Goal: Task Accomplishment & Management: Complete application form

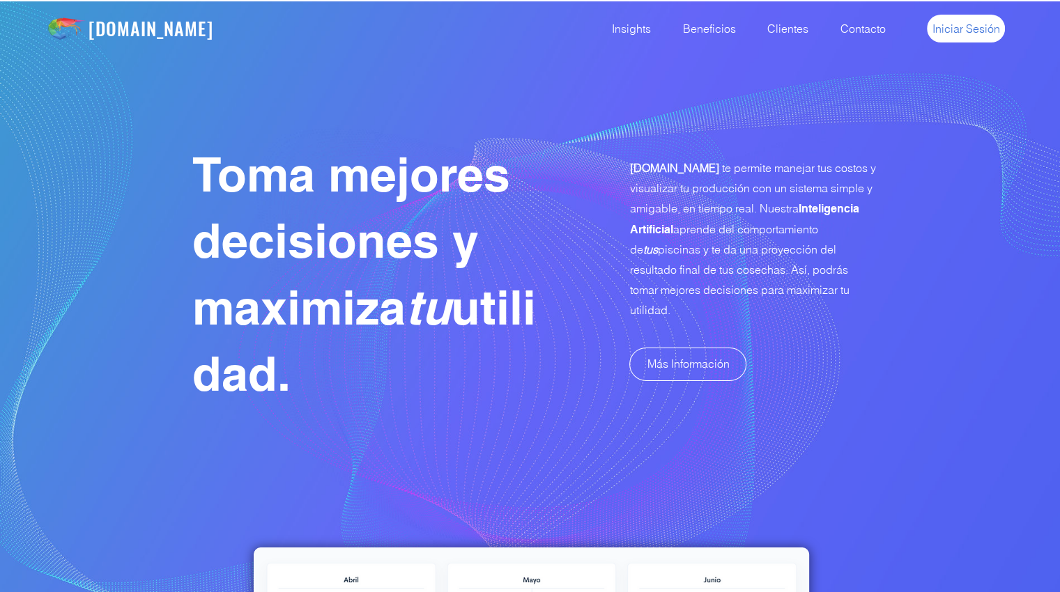
click at [975, 29] on span "Iniciar Sesión" at bounding box center [966, 28] width 68 height 15
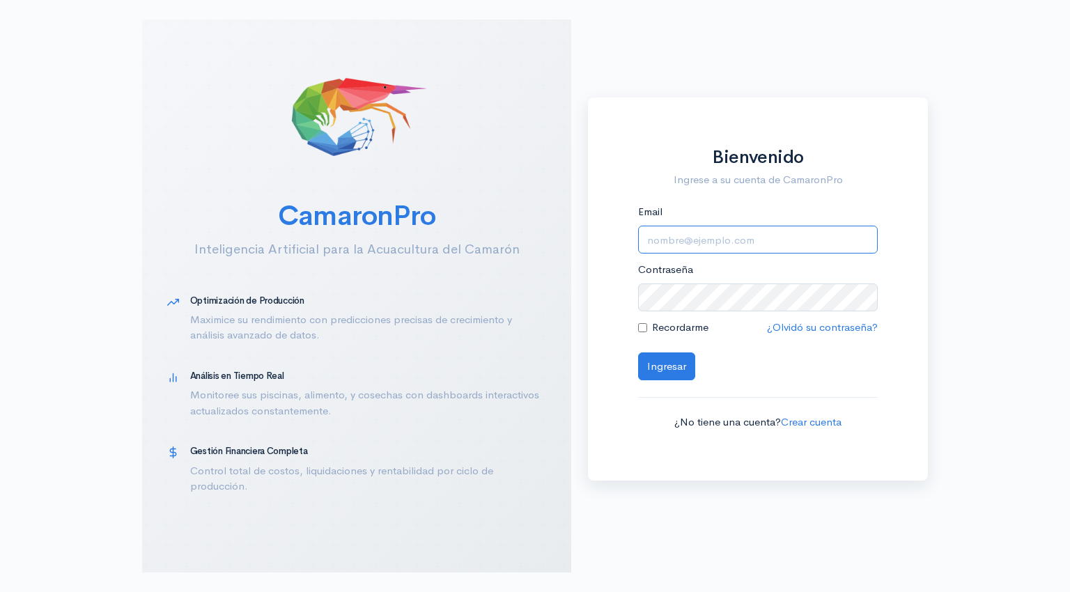
click at [711, 251] on input "Email" at bounding box center [758, 240] width 240 height 29
type input "alfonsojalil@hotmail.com"
click at [667, 378] on button "Ingresar" at bounding box center [666, 367] width 57 height 29
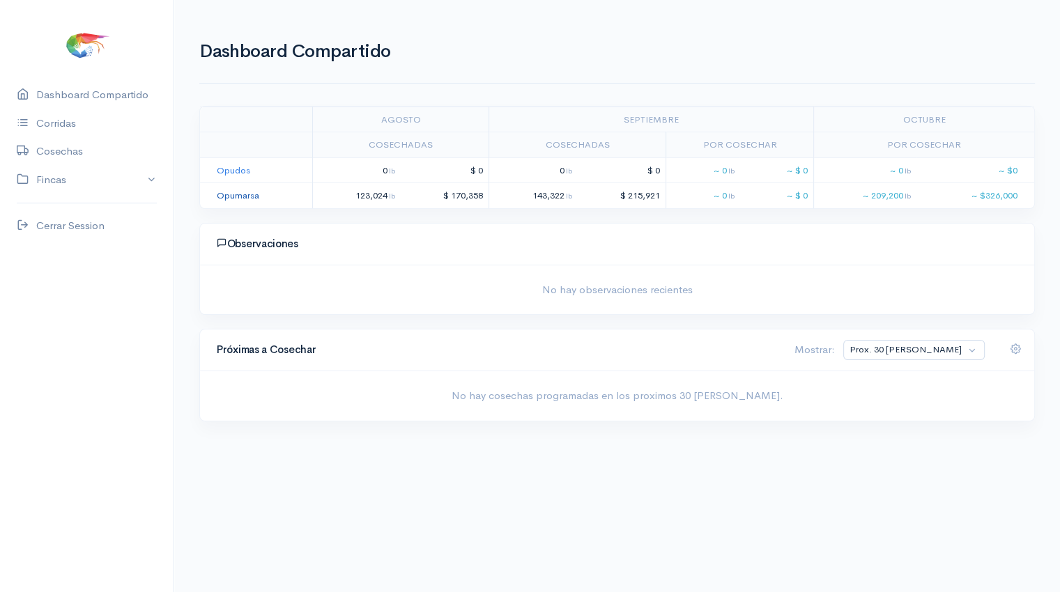
click at [223, 197] on link "Opumarsa" at bounding box center [238, 196] width 43 height 12
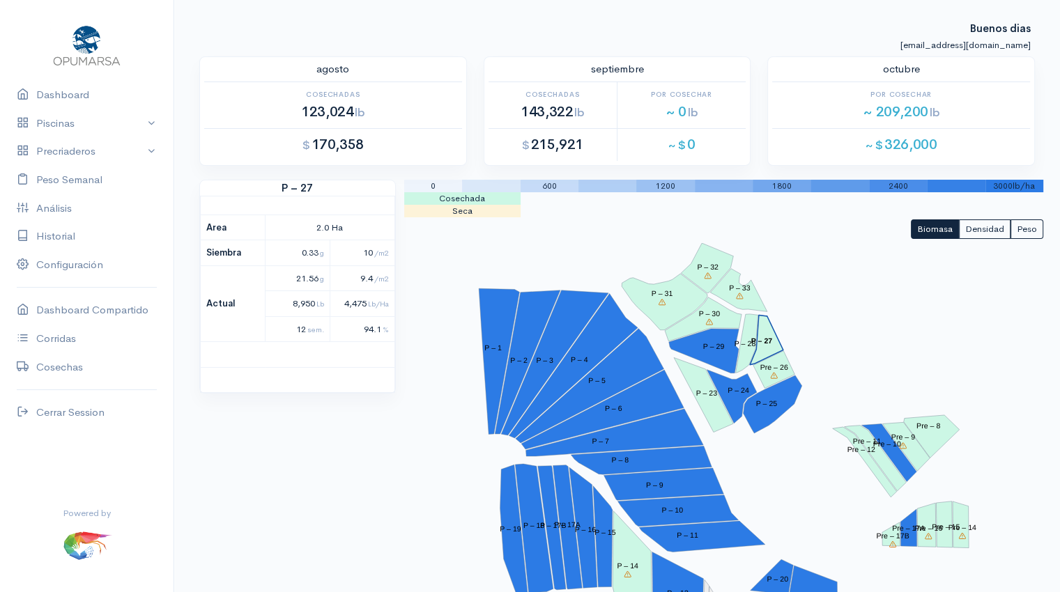
click at [768, 338] on tspan "P – 27" at bounding box center [762, 341] width 22 height 8
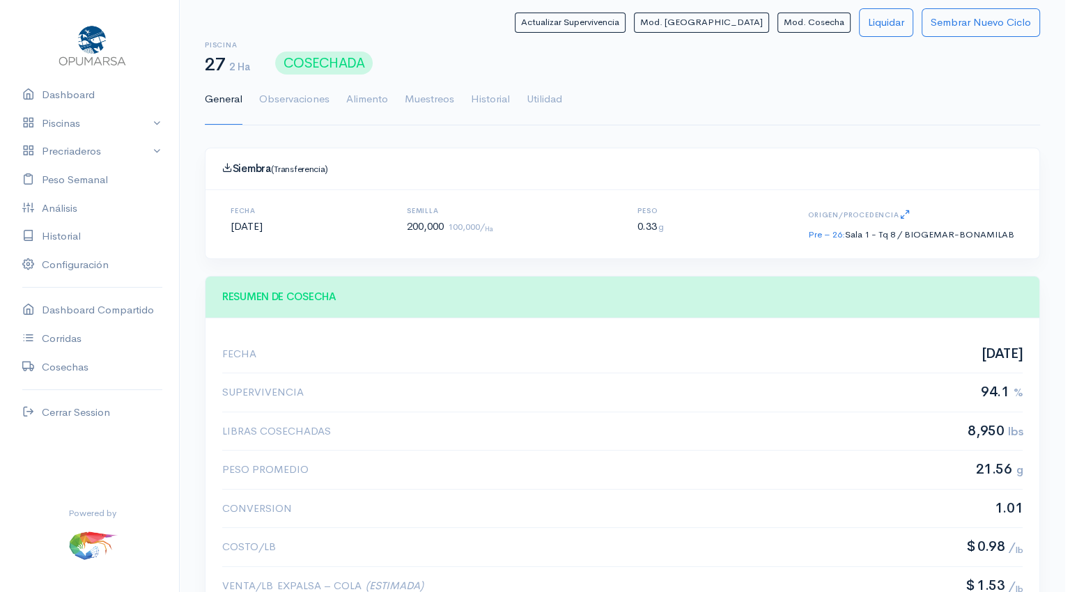
scroll to position [209, 800]
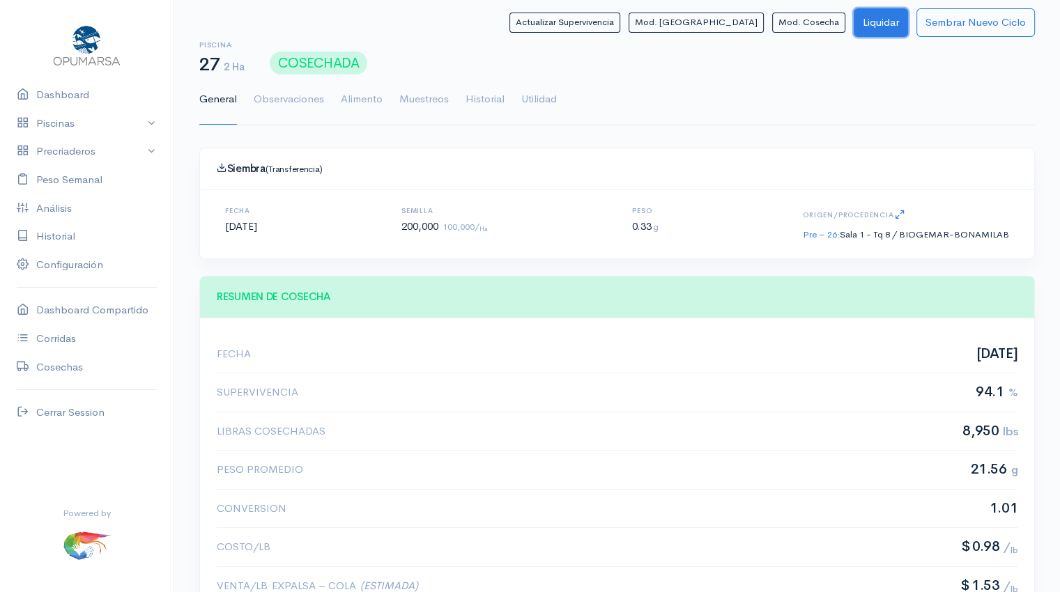
click at [881, 17] on button "Liquidar" at bounding box center [881, 22] width 54 height 29
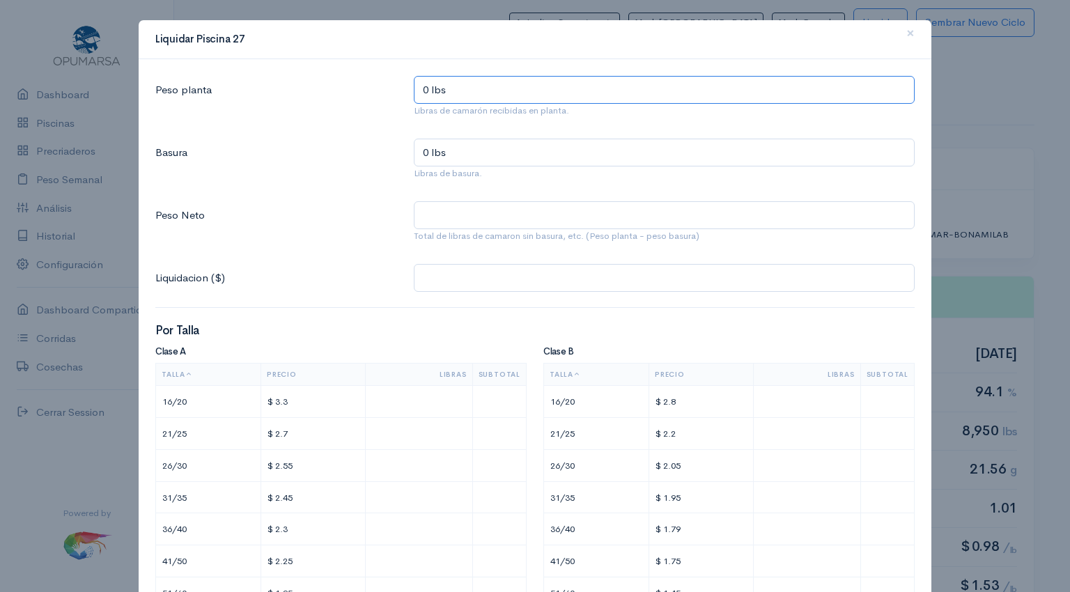
click at [524, 95] on input "0 lbs" at bounding box center [664, 90] width 501 height 29
type input "9 lbs"
type input "93 lbs"
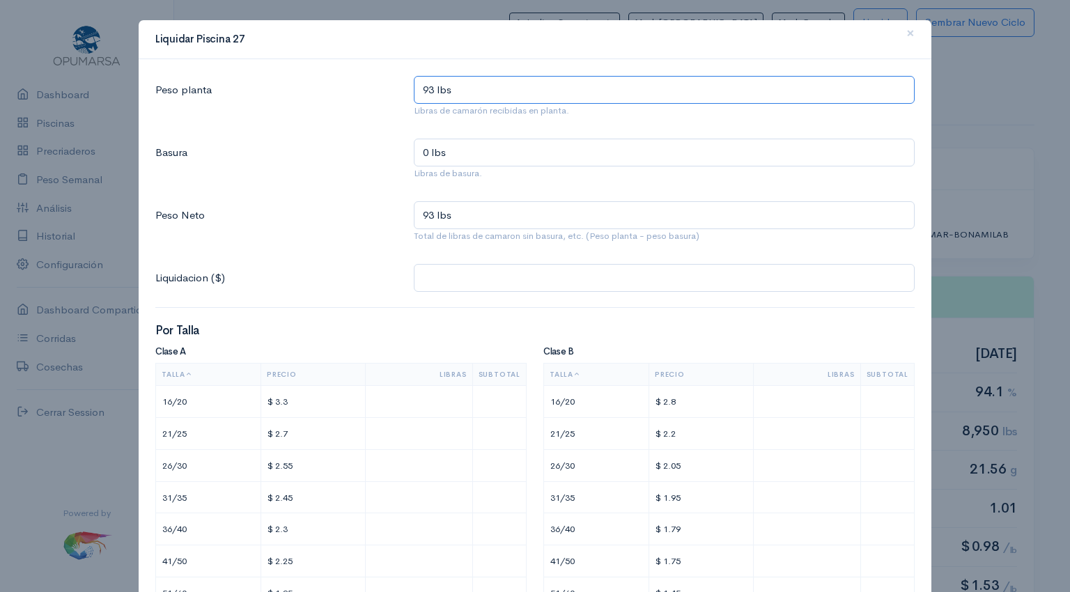
type input "930 lbs"
type input "9,303 lbs"
type input "9,303.4 lbs"
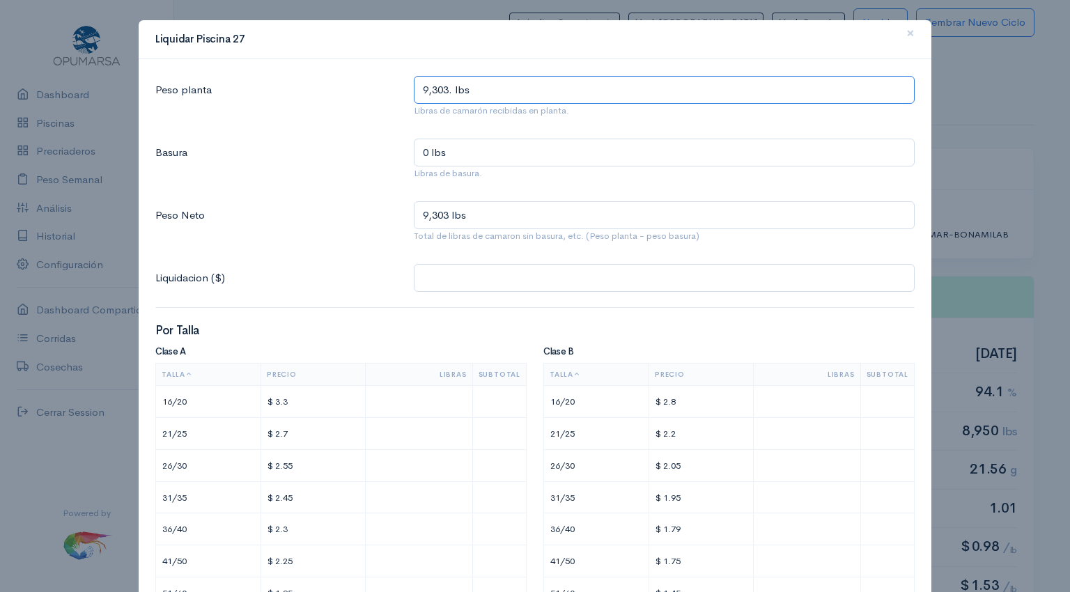
type input "9,303.4 lbs"
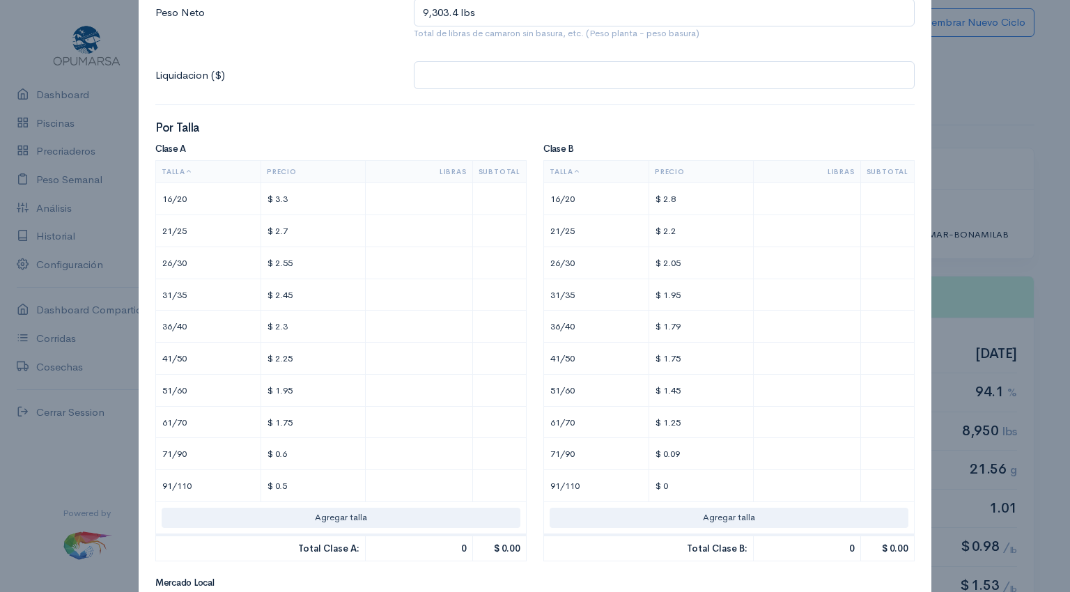
scroll to position [203, 0]
type input "9,303.4 lbs"
click at [450, 253] on input "text" at bounding box center [418, 262] width 95 height 20
type input "$ 2.55"
type input "1"
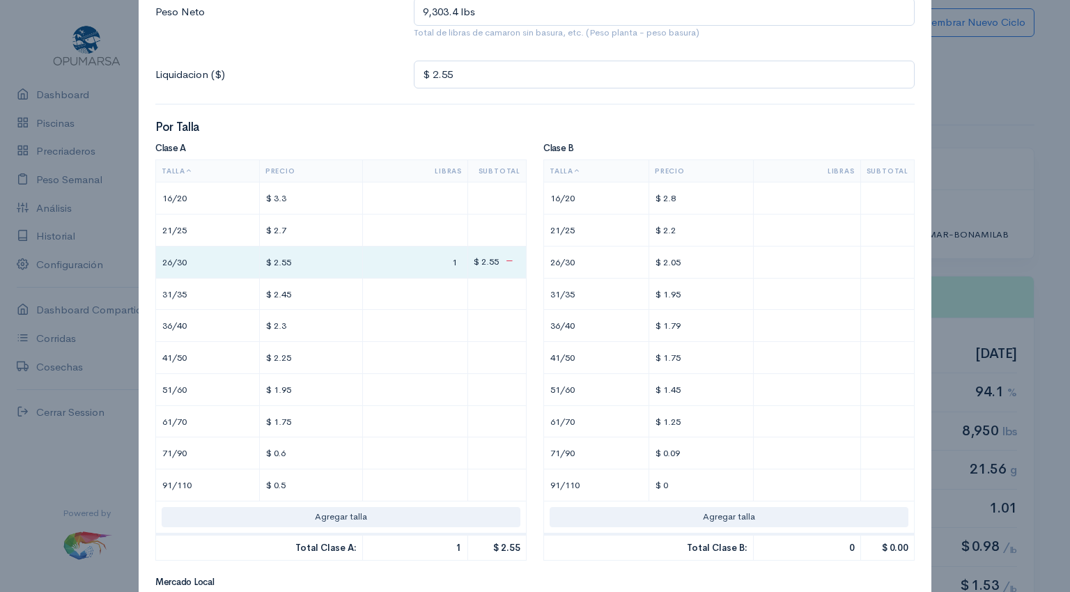
type input "$ 43.35"
type input "17"
type input "$ 438.6"
type input "172"
type input "$ 450.85"
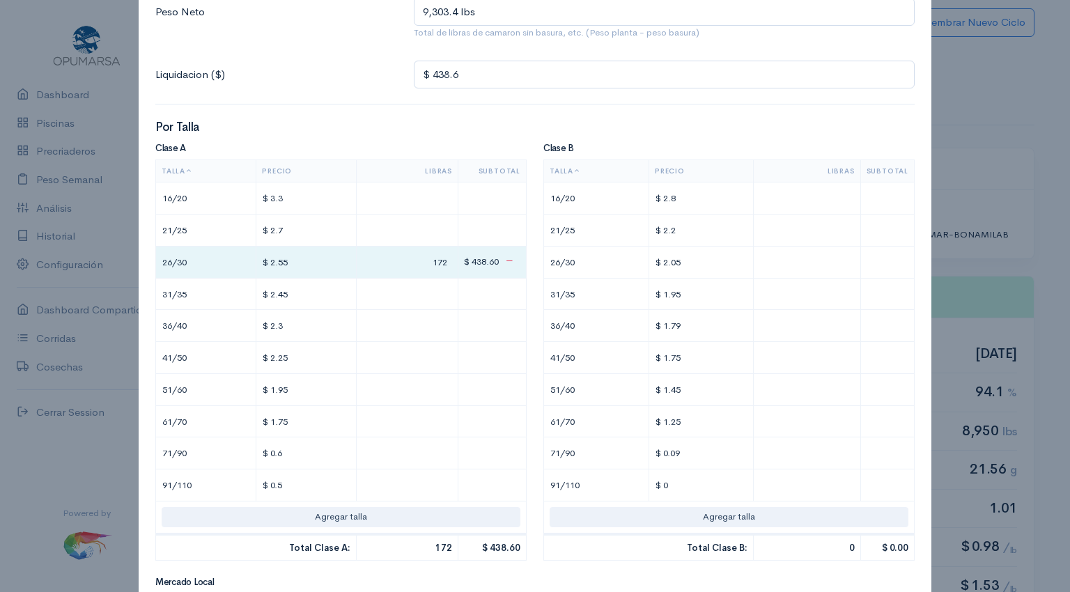
type input "5"
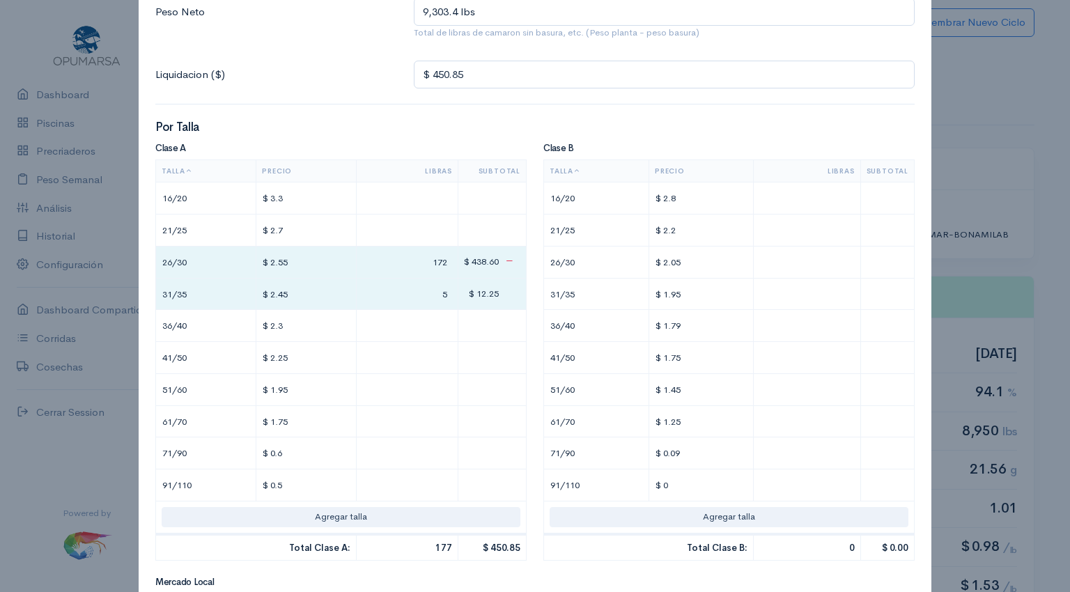
type input "$ 566"
type input "52"
type input "$ 1,712.6"
type input "520"
type input "$ 13,178.6"
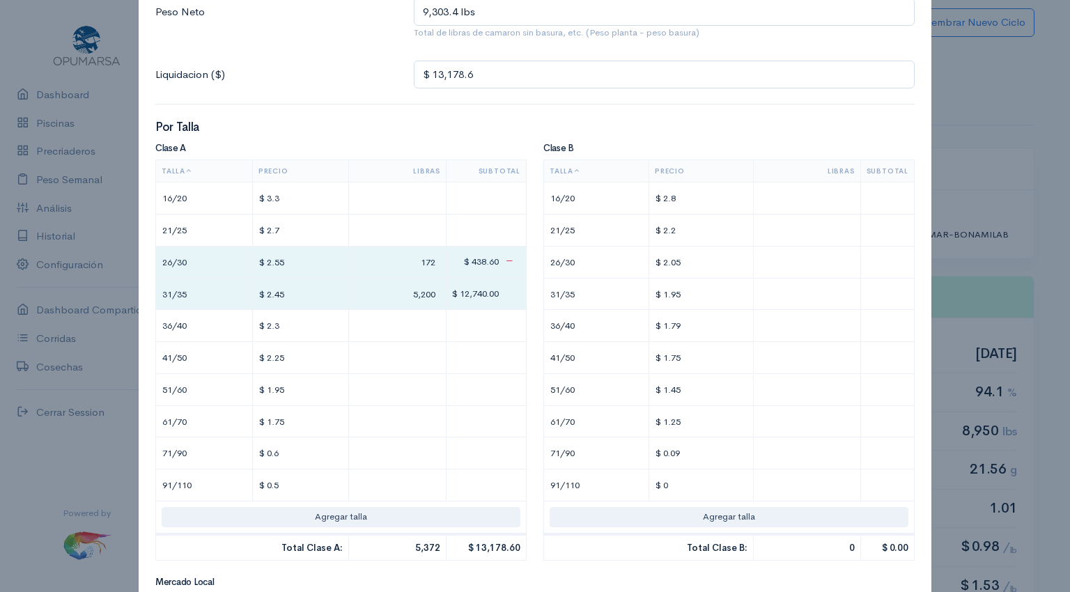
type input "5,200"
type input "$ 13,187.8"
type input "4"
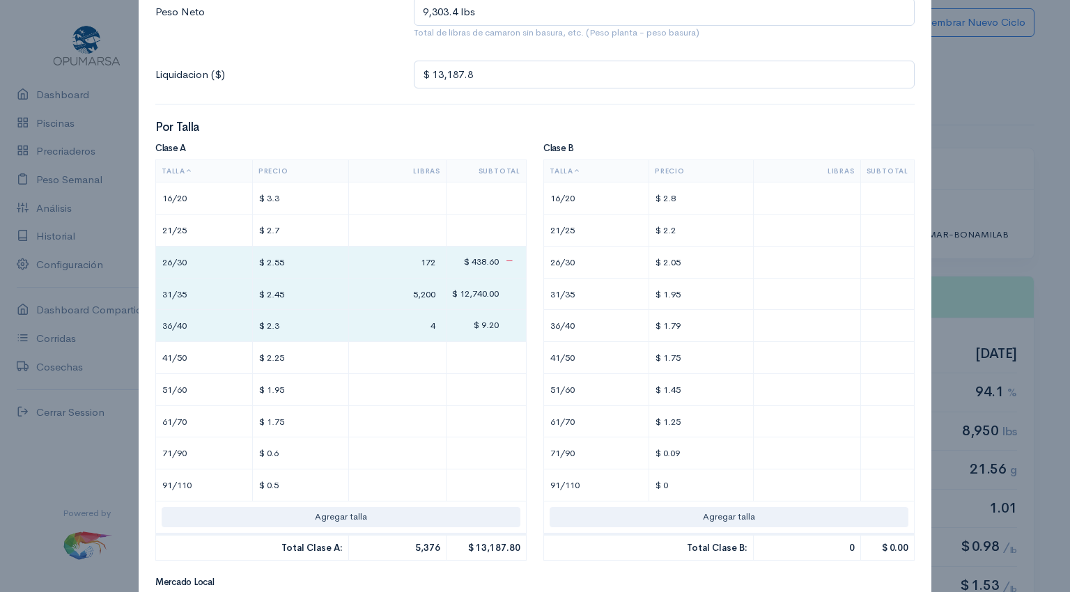
type input "$ 13,270.6"
type input "40"
type input "$ 14,107.8"
type input "404."
type input "$ 14,109.64"
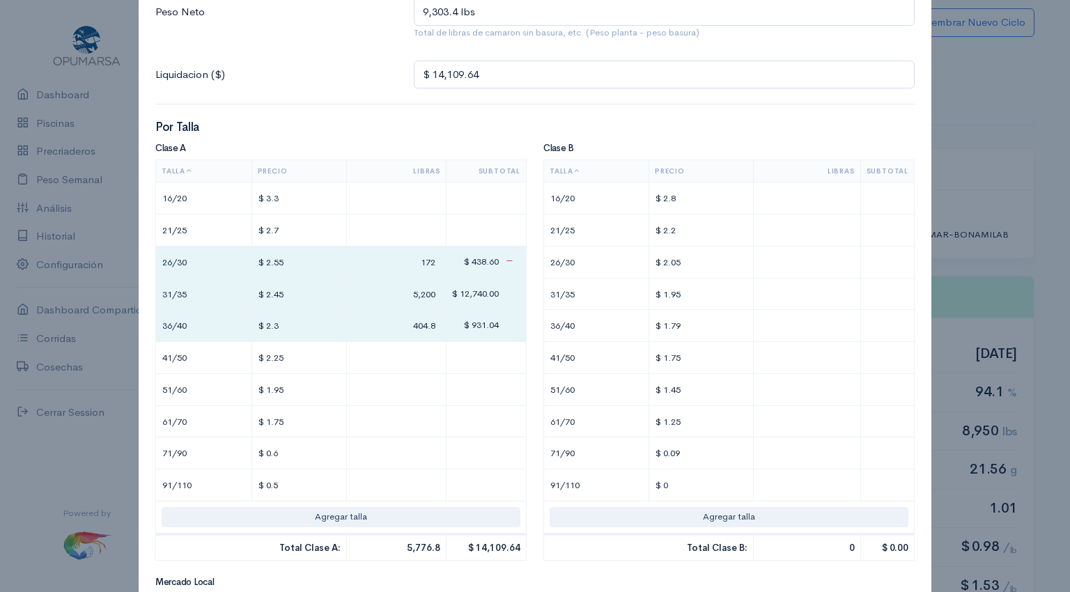
type input "404.8"
type input "0"
type input "$ 14,127.19"
type input "9"
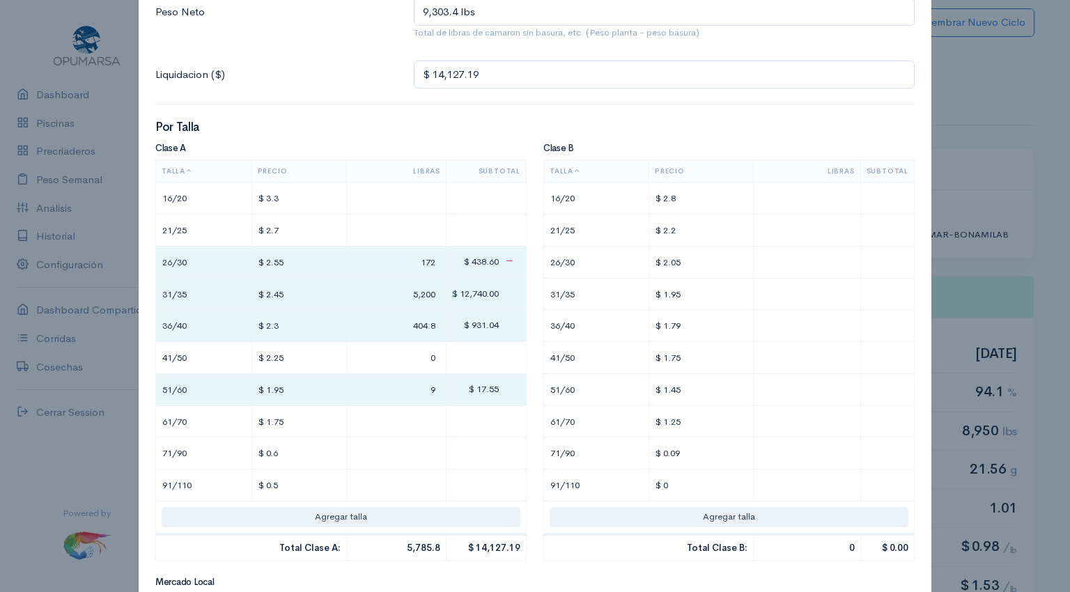
type input "$ 14,296.84"
type input "96."
type input "$ 14,298.4"
type input "96.8"
type input "$ 14,301.9"
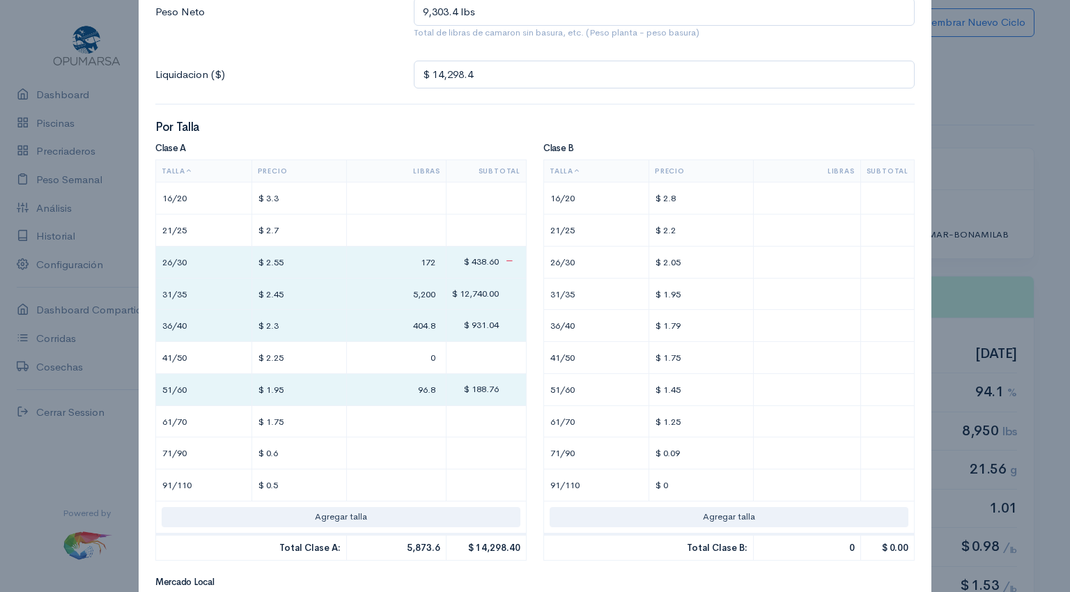
type input "2"
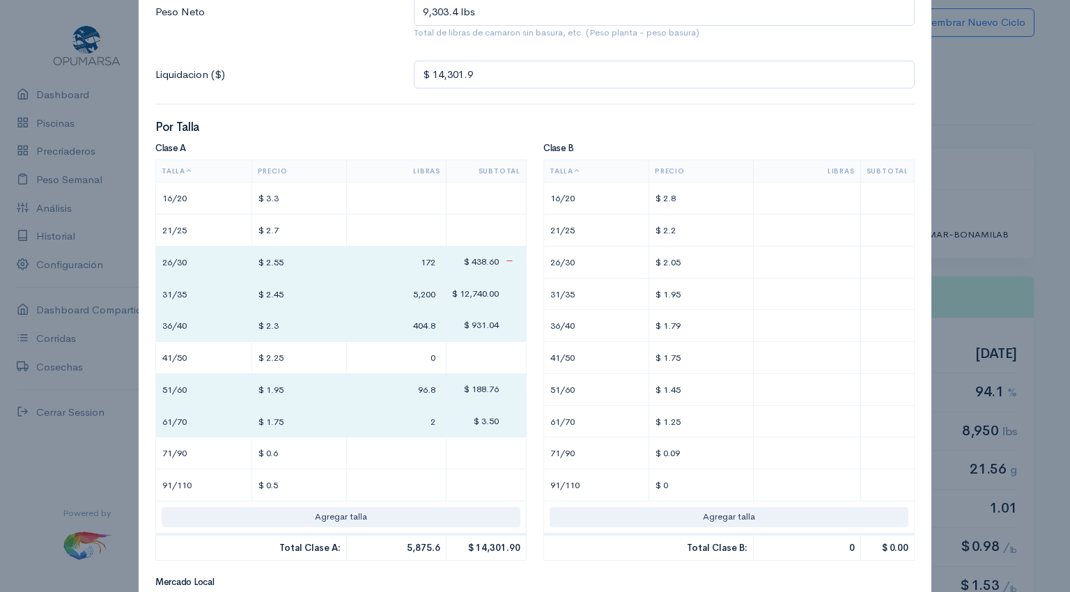
type input "$ 14,343.9"
type input "26."
type input "$ 14,344.6"
type input "26.4"
click at [822, 260] on input "text" at bounding box center [807, 262] width 95 height 20
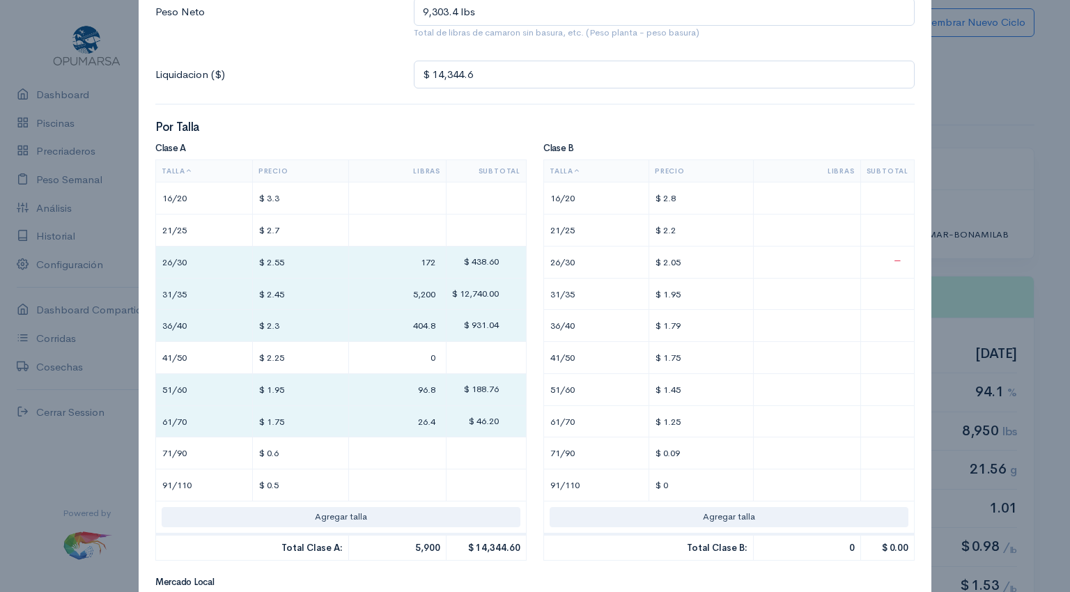
type input "$ 14,361"
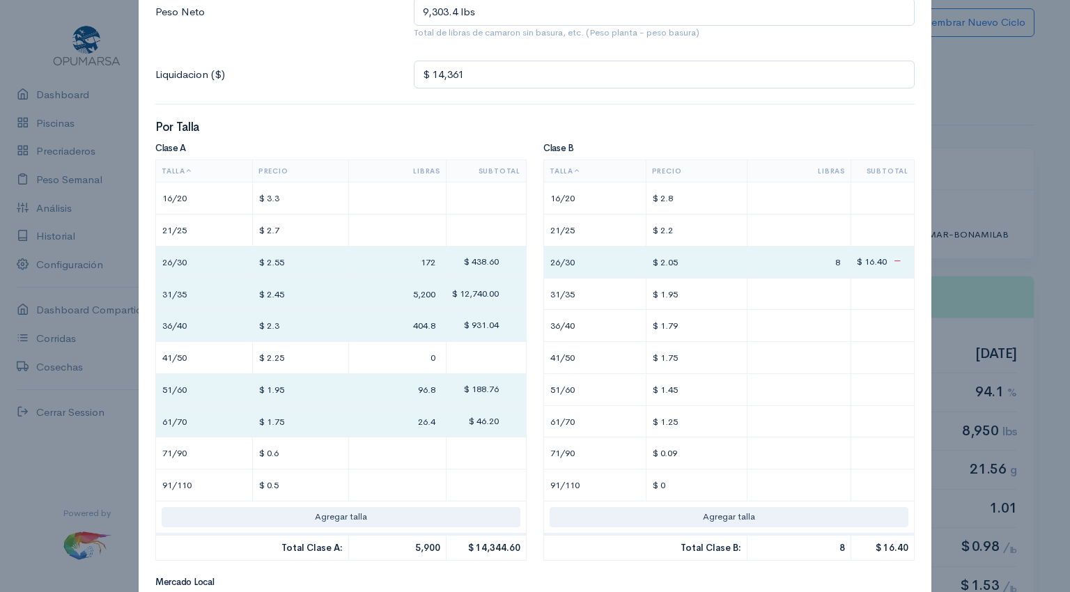
type input "8"
type input "$ 14,362.95"
type input "1"
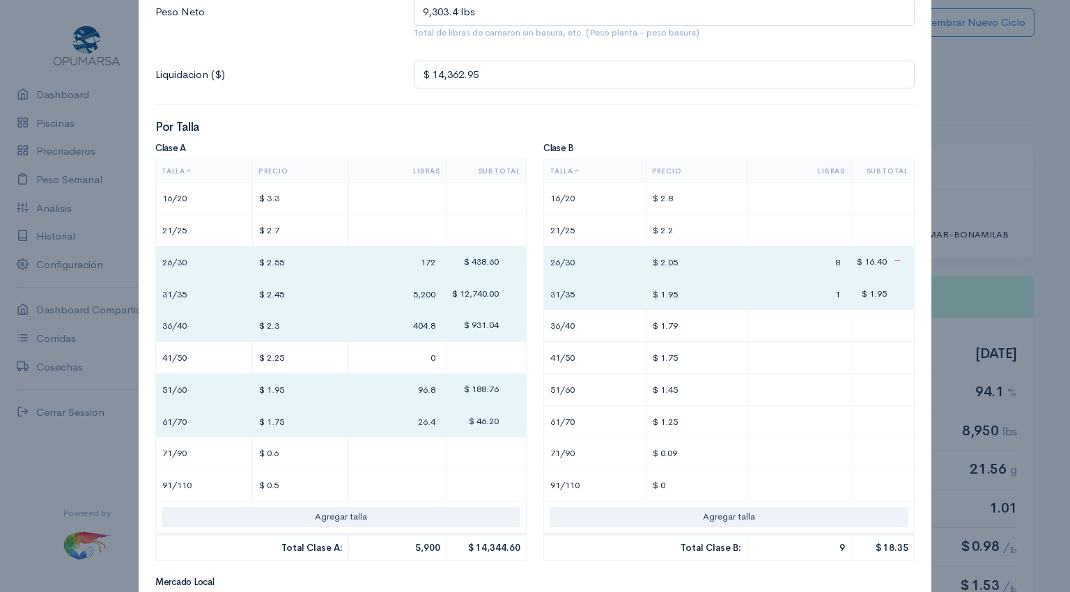
type input "$ 14,386.35"
type input "13"
type input "$ 14,626.2"
type input "136"
type input "$ 14,635.2"
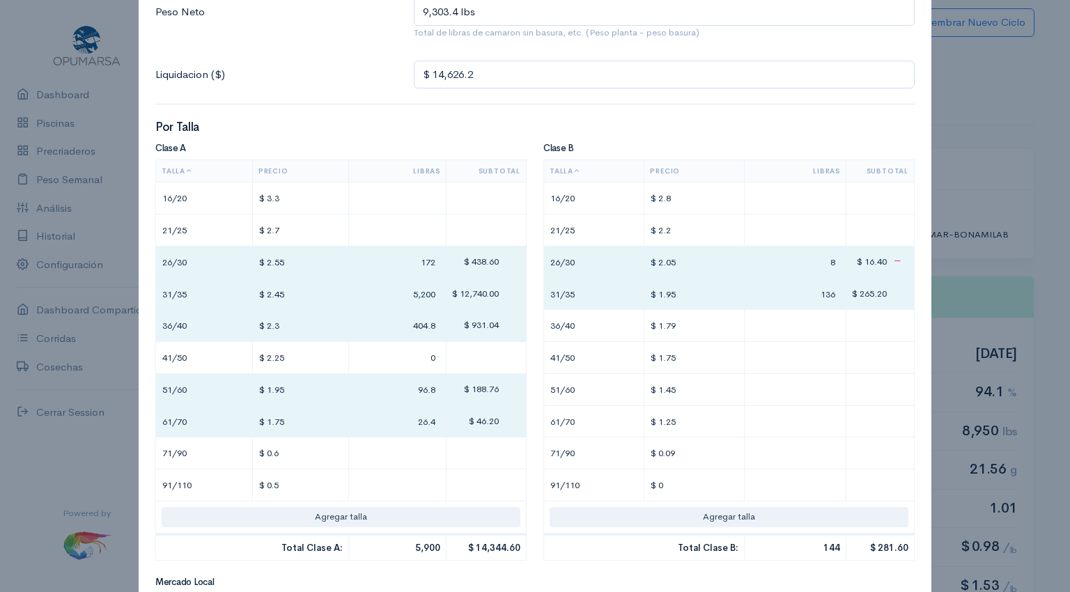
type input "5"
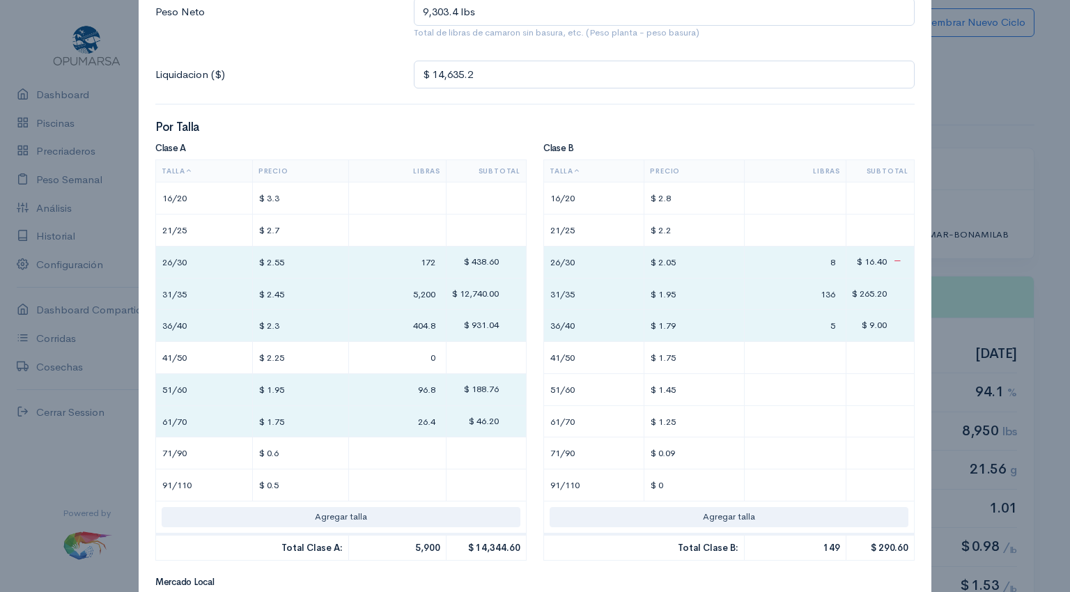
type input "$ 14,727"
type input "56"
type input "$ 14,741"
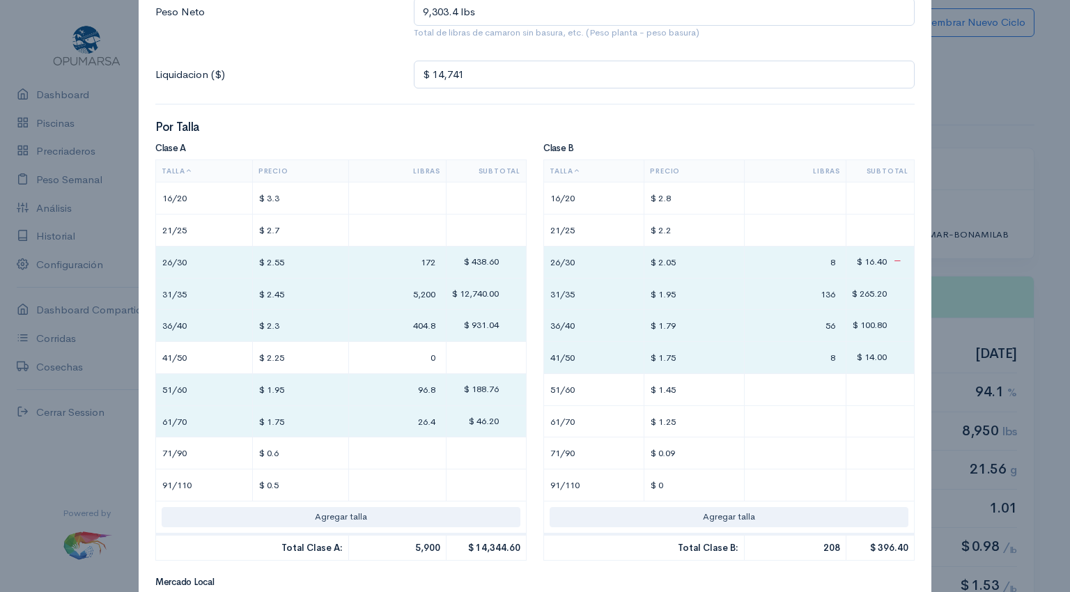
type input "8"
type input "$ 14,746.8"
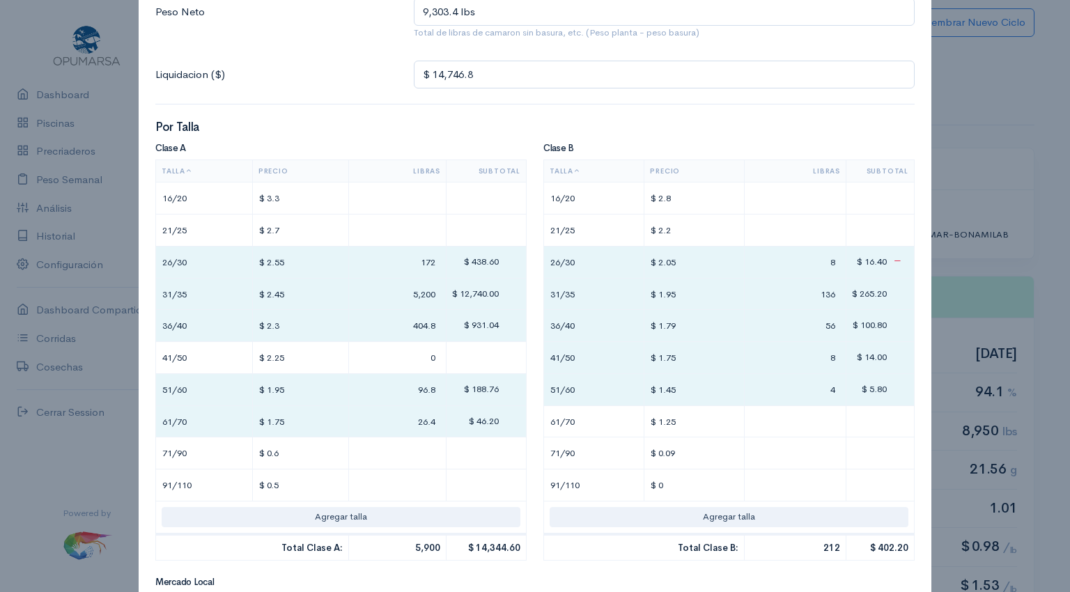
type input "4"
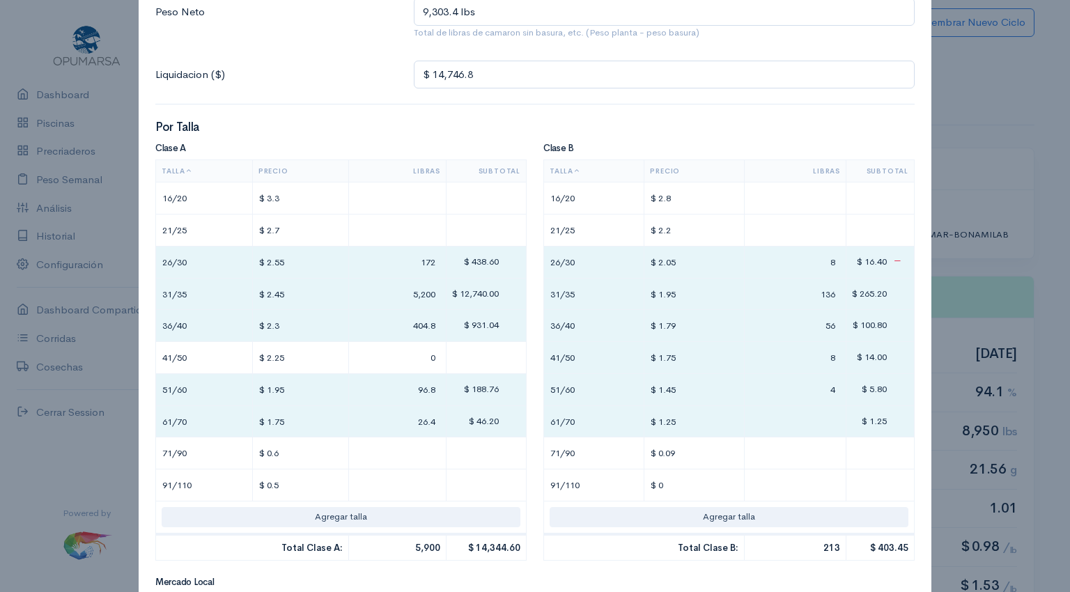
type input "$ 14,748.05"
type input "1"
type input "$ 14,761.8"
type input "12"
type input "$ 14,762.2"
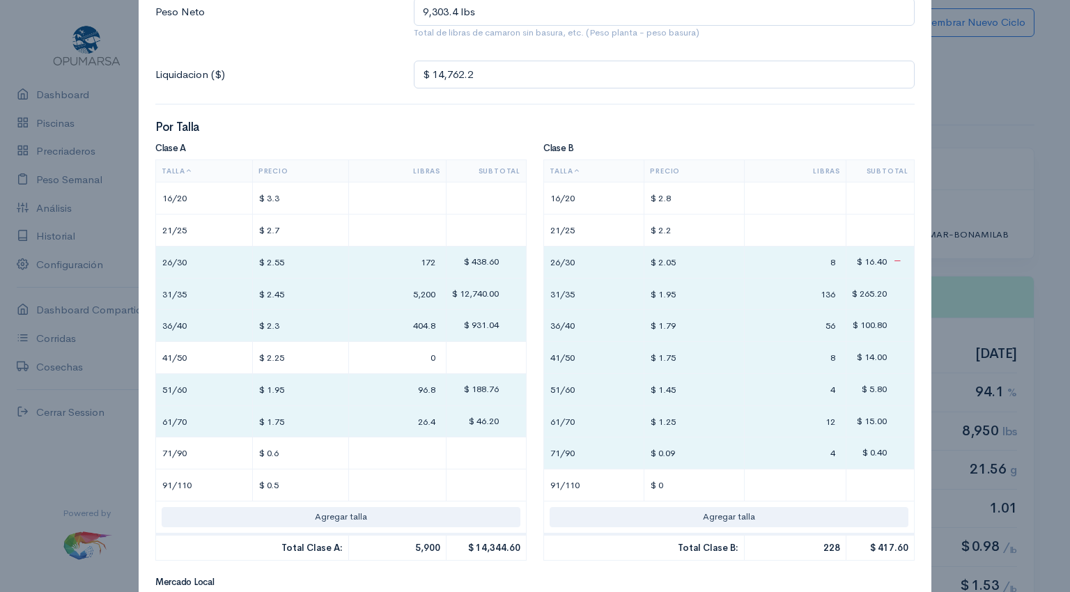
type input "4"
click at [672, 458] on input "$ 0.09" at bounding box center [694, 453] width 89 height 20
type input "$"
type input "$ ."
type input "$ 14,762.2"
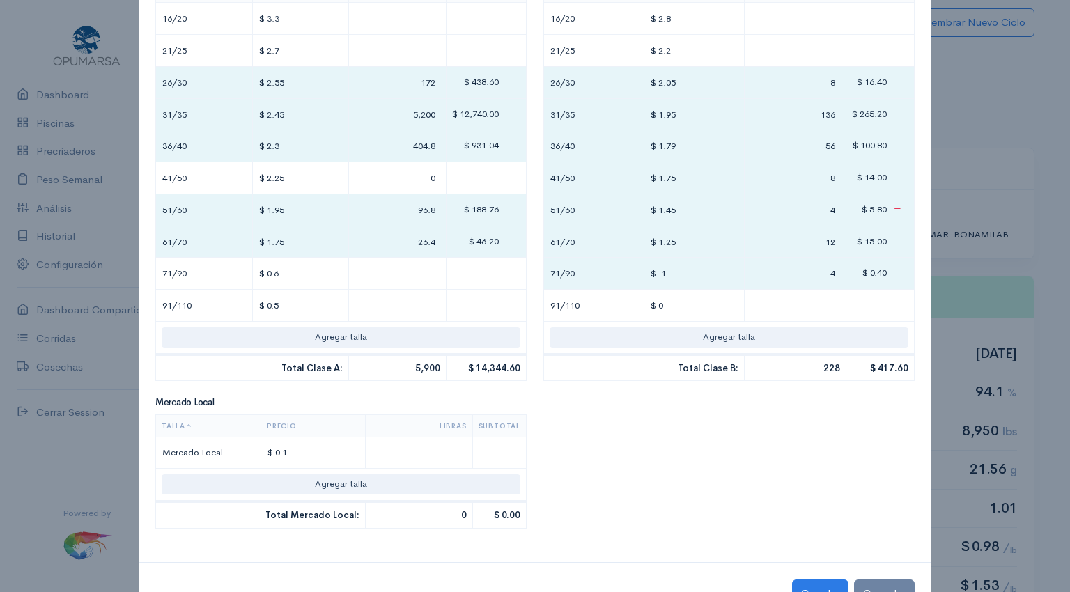
scroll to position [390, 0]
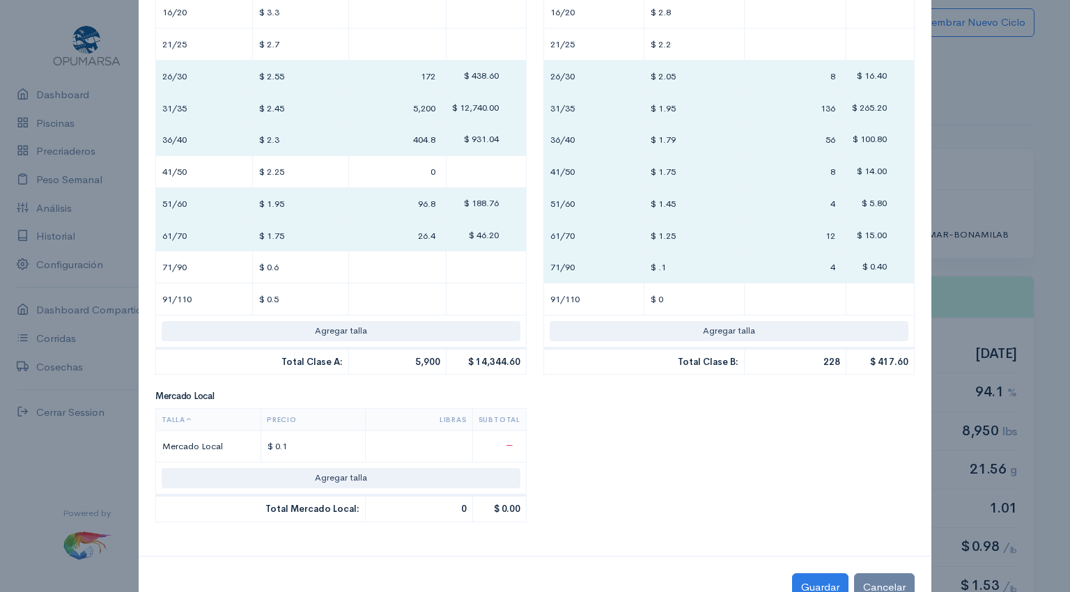
type input "$ .1"
click at [426, 449] on input "text" at bounding box center [418, 447] width 95 height 20
type input "$ 14,762.7"
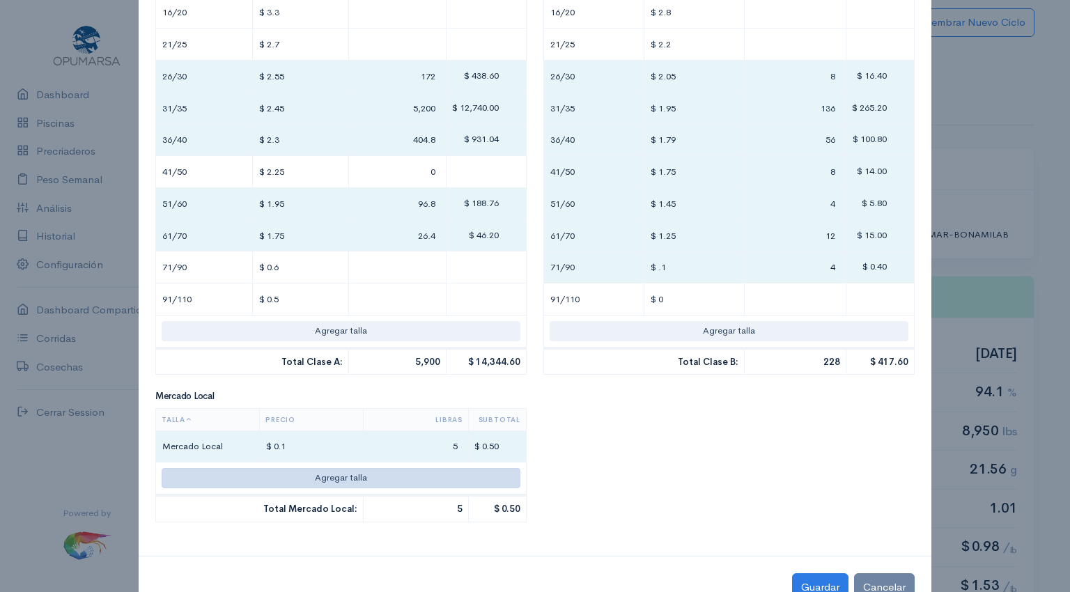
type input "5"
click at [203, 474] on button "Agregar talla" at bounding box center [341, 478] width 359 height 20
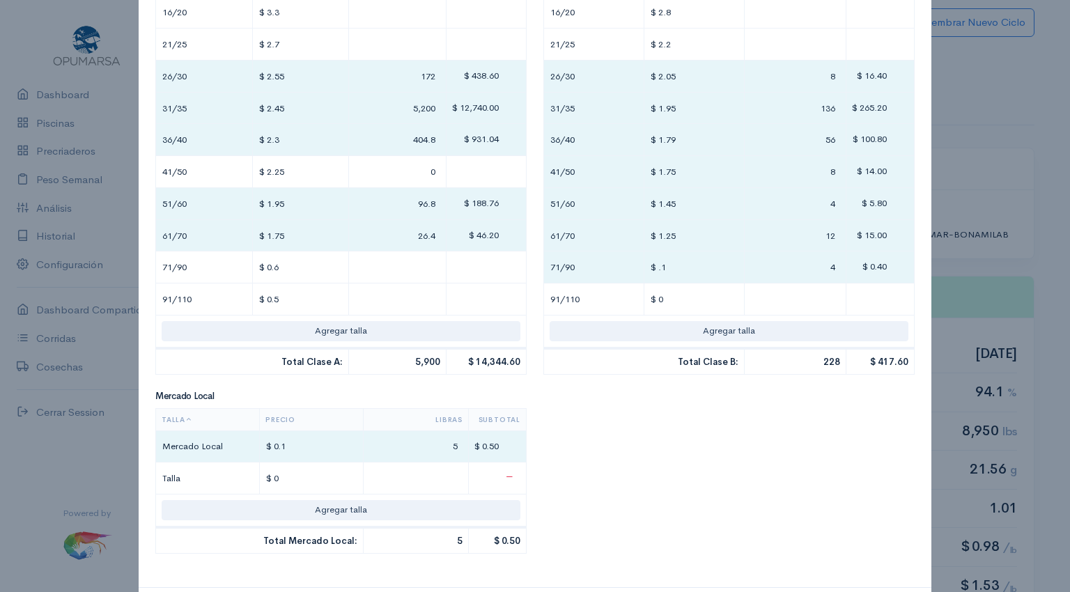
click at [447, 480] on input "text" at bounding box center [415, 478] width 93 height 20
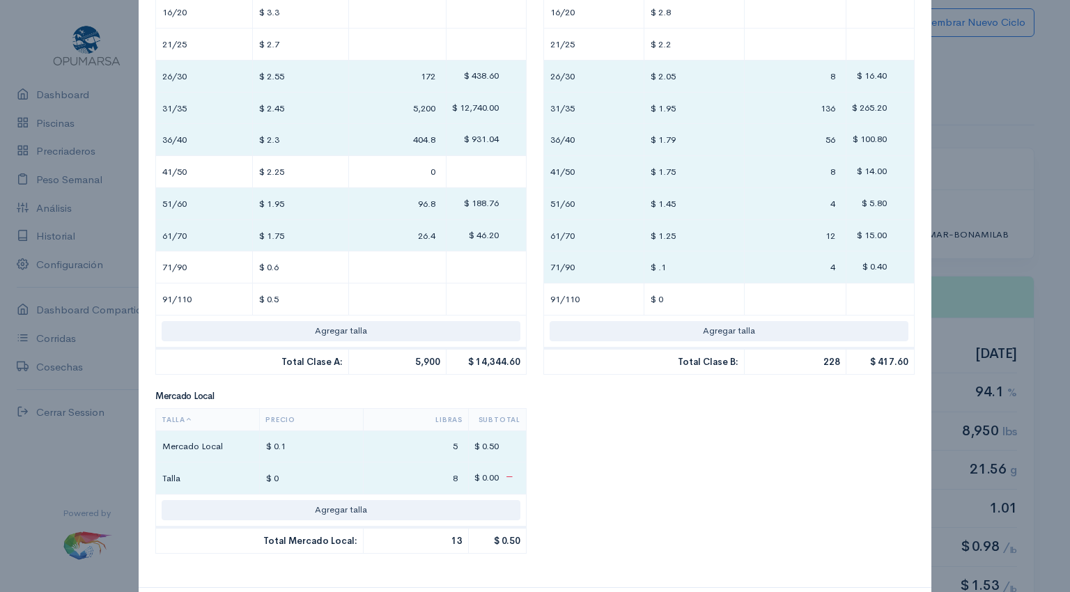
type input "8"
click at [321, 478] on input "$ 0" at bounding box center [312, 478] width 92 height 20
type input "$"
type input "$ ."
type input "$ 14,763.5"
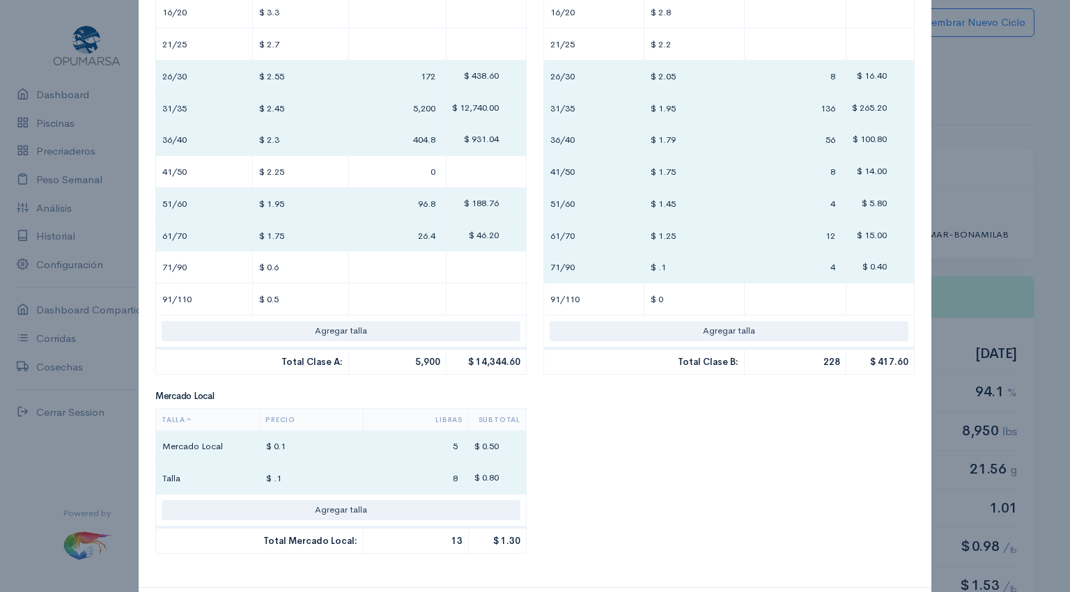
type input "$ .1"
click at [603, 483] on div "Clase A Talla Precio Libras Subtotal 16/20 $ 3.3 21/25 $ 2.7 26/30 $ 2.55 172 $…" at bounding box center [535, 263] width 776 height 613
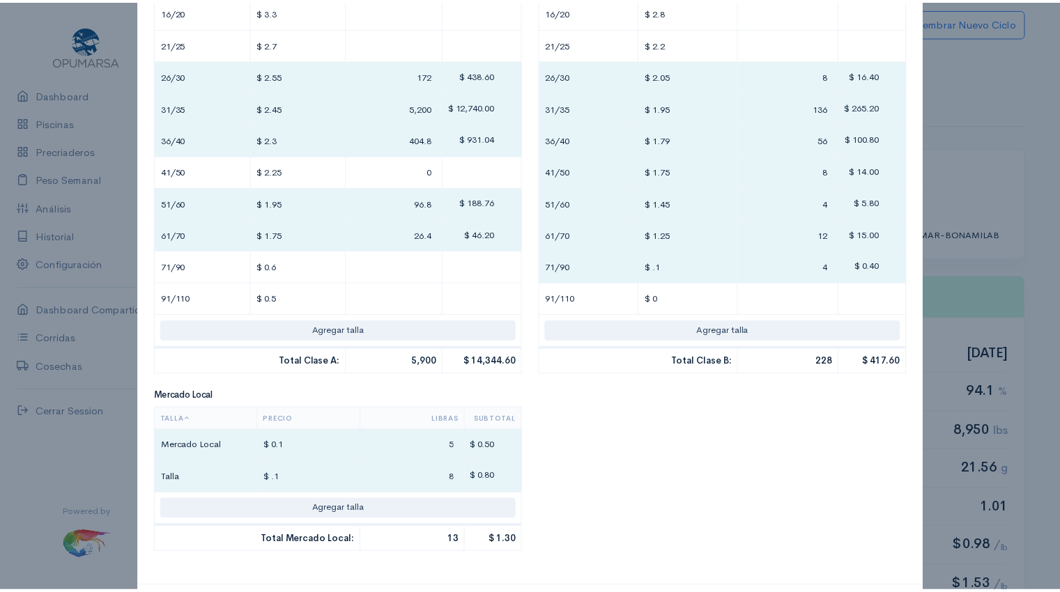
scroll to position [463, 0]
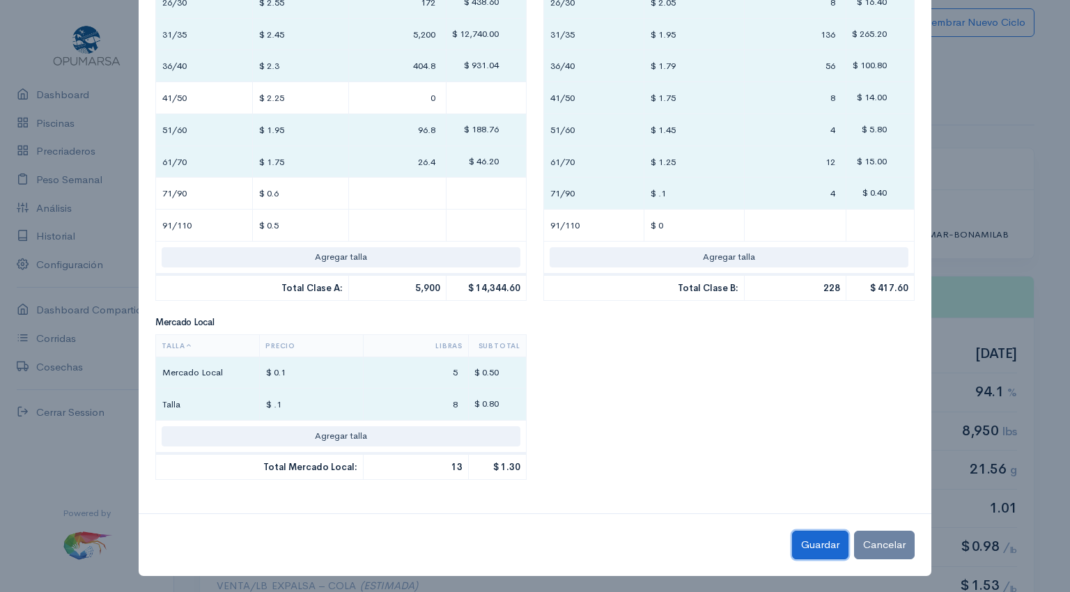
click at [815, 541] on button "Guardar" at bounding box center [820, 545] width 56 height 29
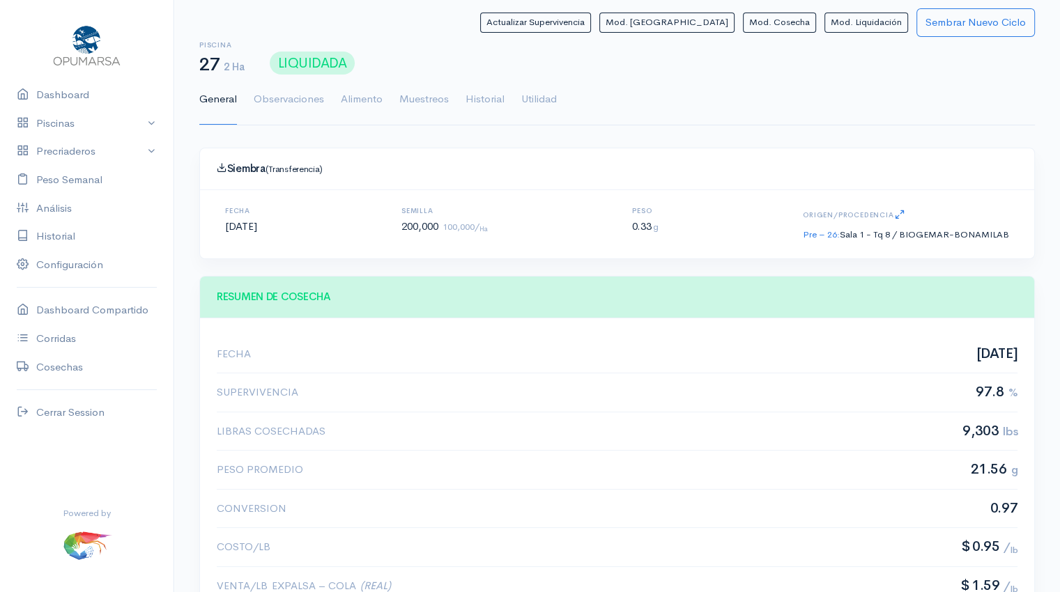
scroll to position [209, 800]
click at [546, 99] on link "Utilidad" at bounding box center [539, 100] width 36 height 50
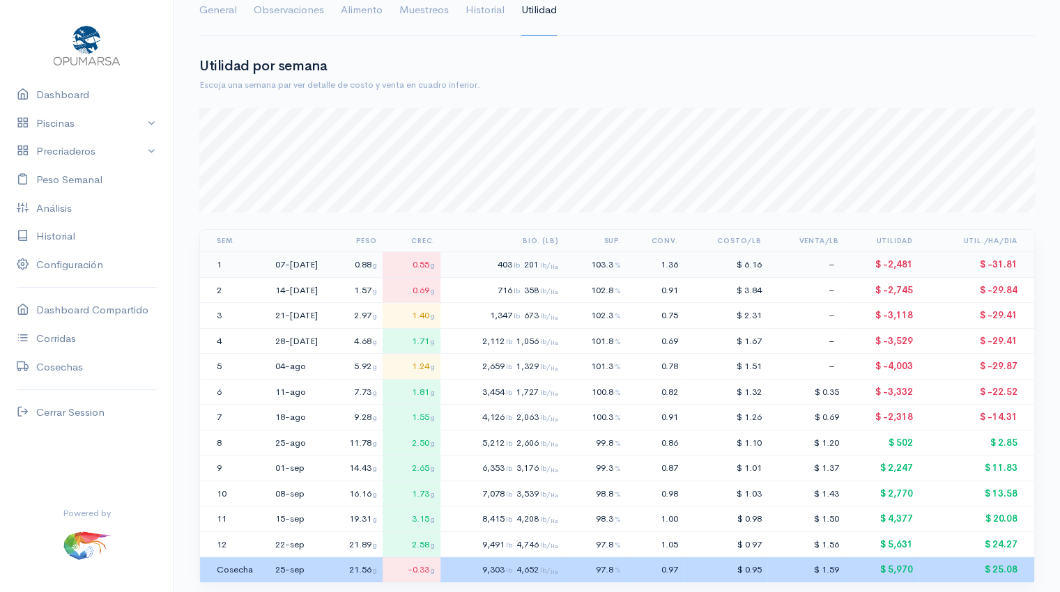
scroll to position [0, 0]
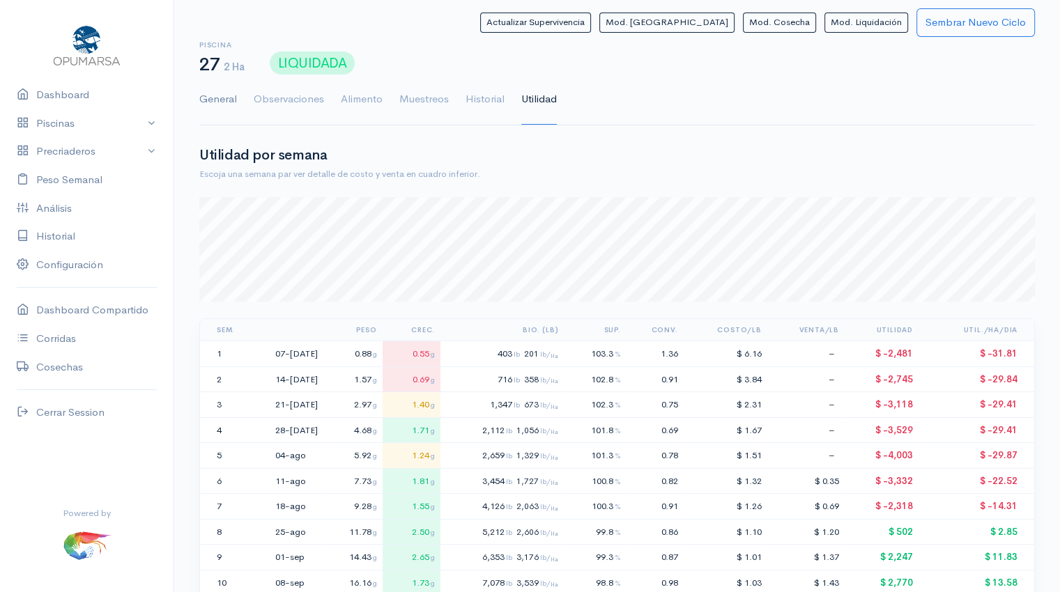
click at [215, 104] on link "General" at bounding box center [218, 100] width 38 height 50
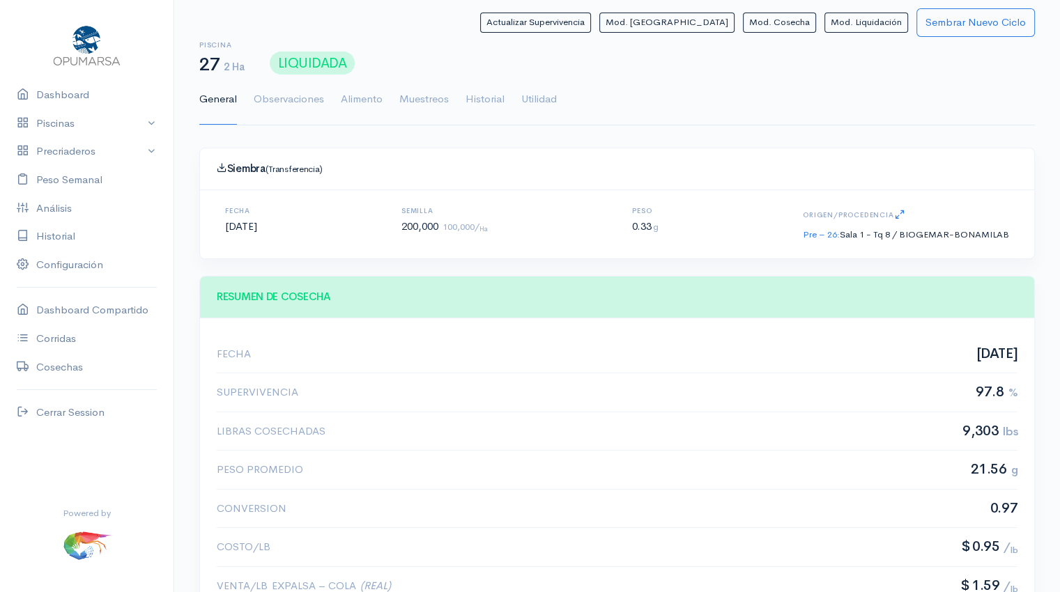
scroll to position [209, 800]
click at [78, 98] on link "Dashboard" at bounding box center [87, 95] width 174 height 29
